Goal: Transaction & Acquisition: Purchase product/service

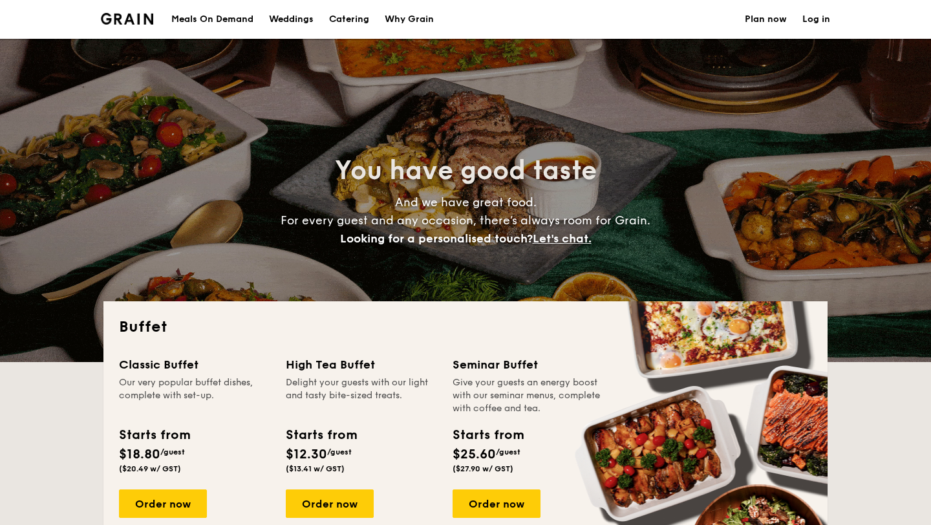
select select
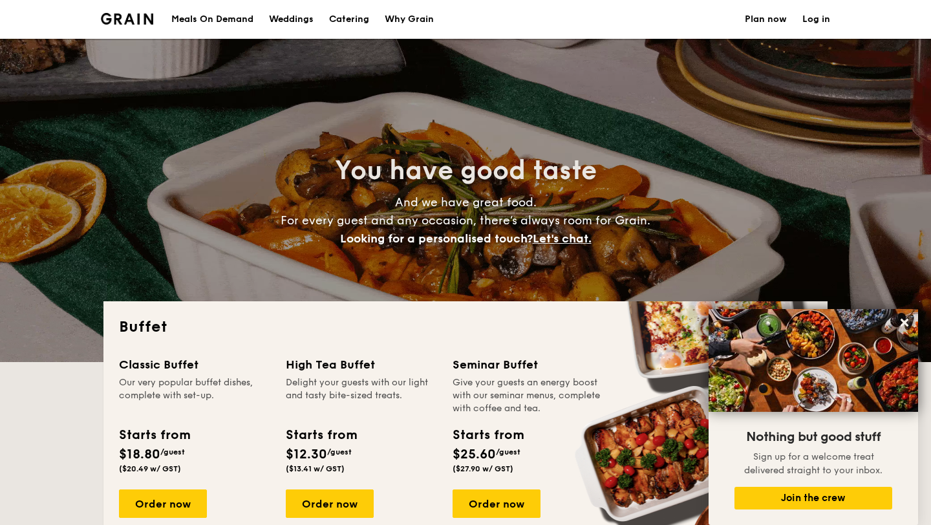
click at [247, 17] on div "Meals On Demand" at bounding box center [212, 19] width 82 height 39
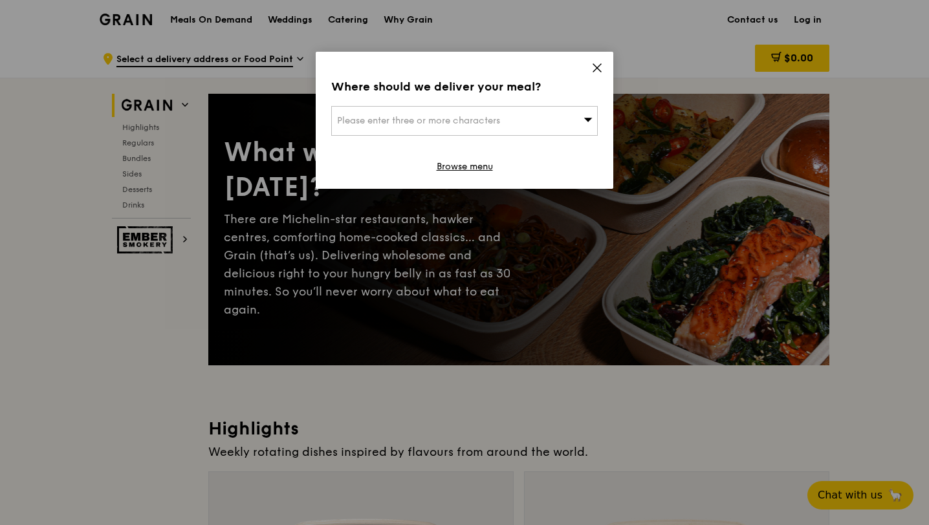
click at [599, 67] on icon at bounding box center [597, 68] width 12 height 12
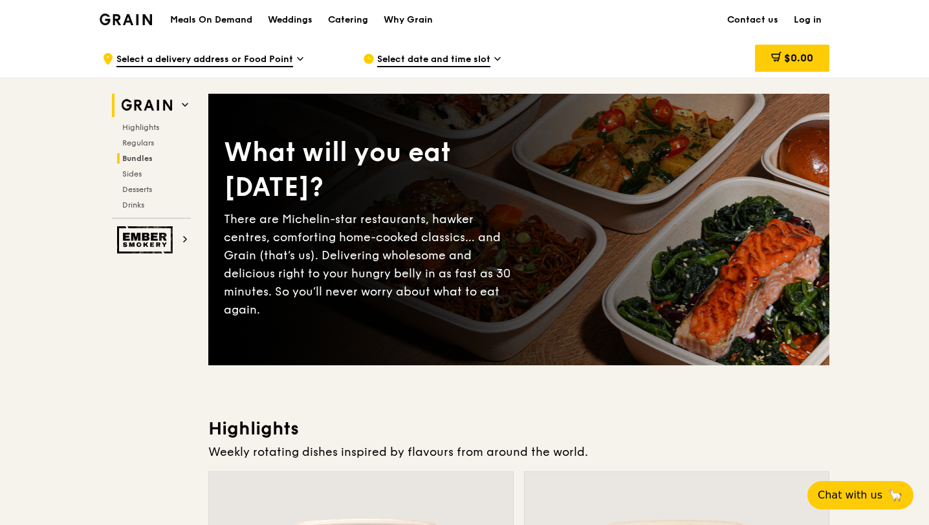
click at [141, 160] on span "Bundles" at bounding box center [137, 158] width 30 height 9
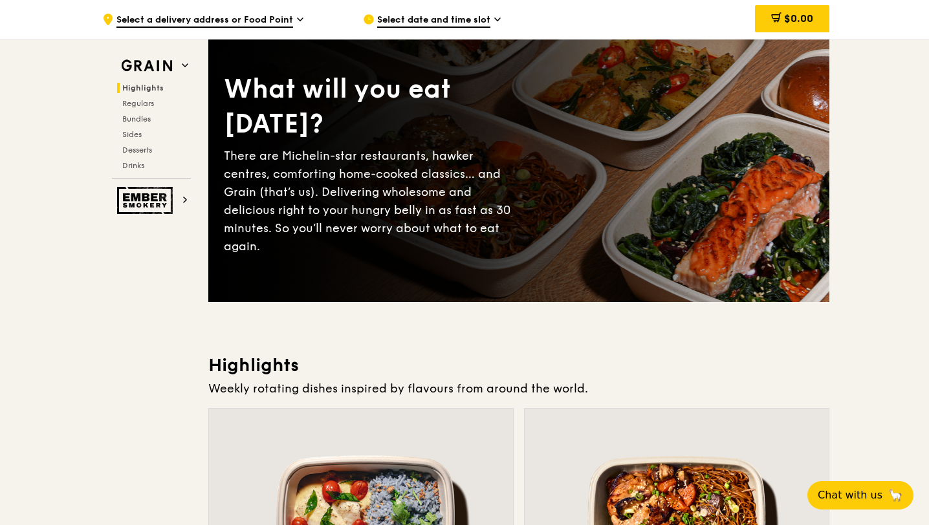
scroll to position [55, 0]
